Goal: Transaction & Acquisition: Purchase product/service

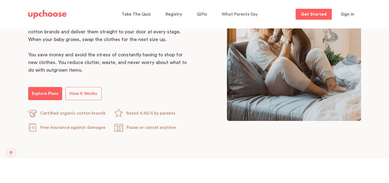
scroll to position [325, 0]
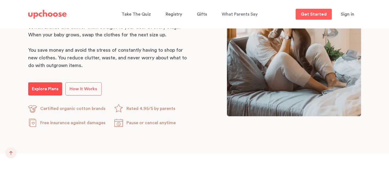
click at [48, 87] on p "Explore Plans" at bounding box center [45, 89] width 27 height 7
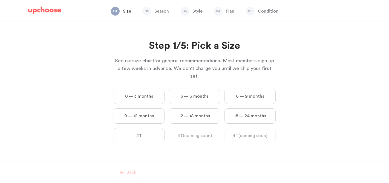
click at [148, 89] on label "0 — 3 months" at bounding box center [139, 96] width 51 height 15
click at [0, 0] on months "0 — 3 months" at bounding box center [0, 0] width 0 height 0
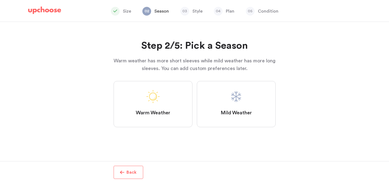
click at [234, 110] on span "Mild Weather" at bounding box center [236, 113] width 31 height 7
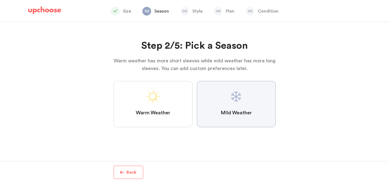
click at [0, 0] on Weather "Mild Weather" at bounding box center [0, 0] width 0 height 0
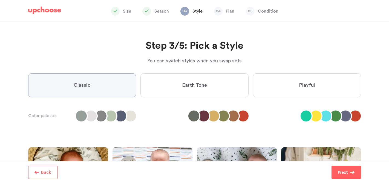
click at [177, 87] on label "Earth Tone" at bounding box center [195, 85] width 108 height 24
click at [0, 0] on Tone "Earth Tone" at bounding box center [0, 0] width 0 height 0
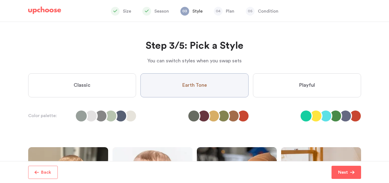
click at [288, 94] on label "Playful" at bounding box center [307, 85] width 108 height 24
click at [0, 0] on input "Playful" at bounding box center [0, 0] width 0 height 0
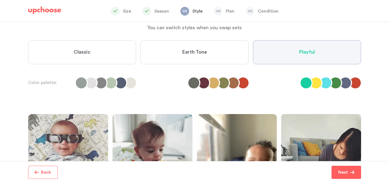
scroll to position [32, 0]
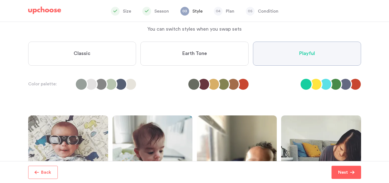
click at [114, 60] on label "Classic" at bounding box center [82, 54] width 108 height 24
click at [0, 0] on input "Classic" at bounding box center [0, 0] width 0 height 0
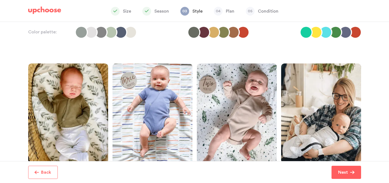
scroll to position [33, 0]
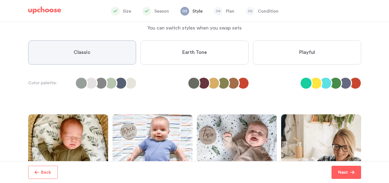
click at [317, 54] on label "Playful" at bounding box center [307, 53] width 108 height 24
click at [0, 0] on input "Playful" at bounding box center [0, 0] width 0 height 0
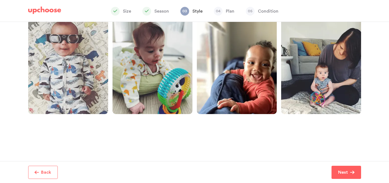
scroll to position [133, 0]
click at [344, 171] on p "Next" at bounding box center [343, 172] width 10 height 7
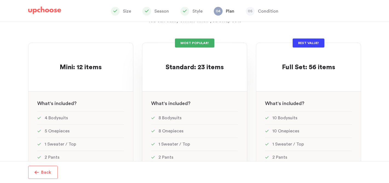
scroll to position [41, 0]
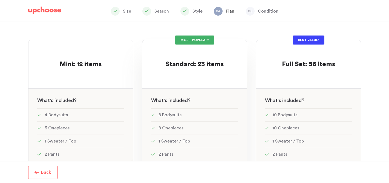
click at [181, 75] on div at bounding box center [194, 74] width 87 height 11
